Goal: Task Accomplishment & Management: Manage account settings

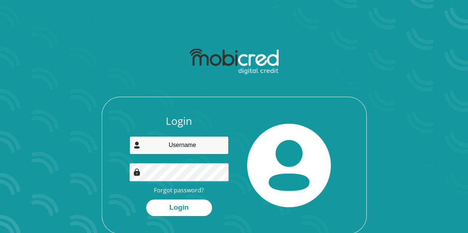
click at [180, 149] on input "email" at bounding box center [178, 145] width 99 height 18
type input "[EMAIL_ADDRESS][DOMAIN_NAME]"
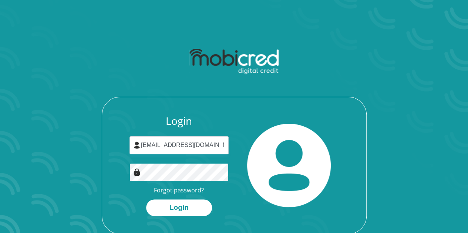
click at [146, 200] on button "Login" at bounding box center [179, 208] width 66 height 17
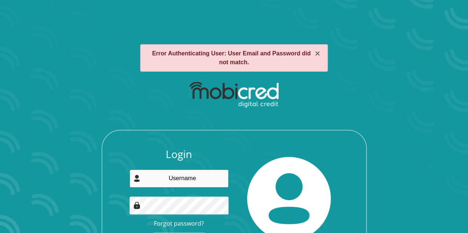
click at [177, 175] on input "email" at bounding box center [178, 179] width 99 height 18
type input "2903jmw2000@gmail.com"
